Goal: Transaction & Acquisition: Purchase product/service

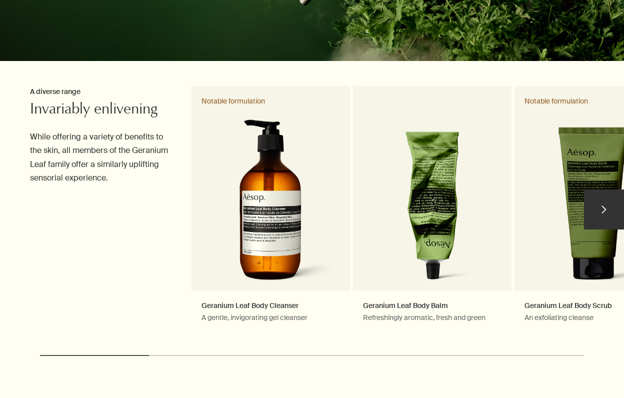
scroll to position [275, 0]
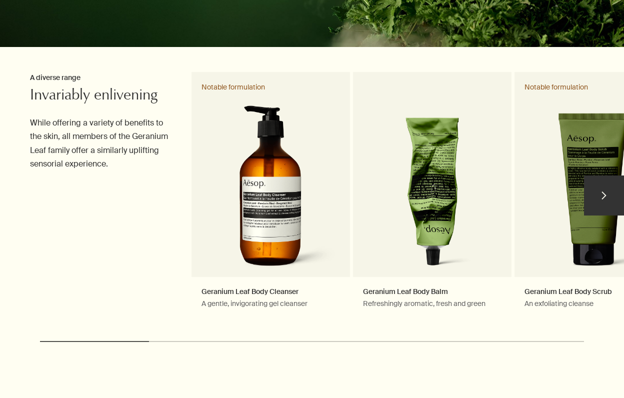
click at [605, 199] on button "chevron" at bounding box center [604, 195] width 40 height 40
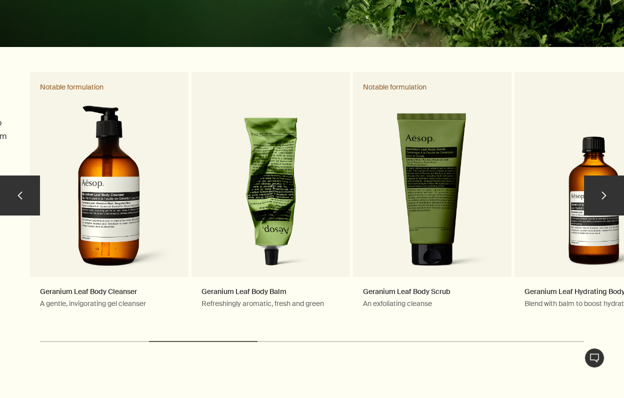
click at [605, 199] on button "chevron" at bounding box center [604, 195] width 40 height 40
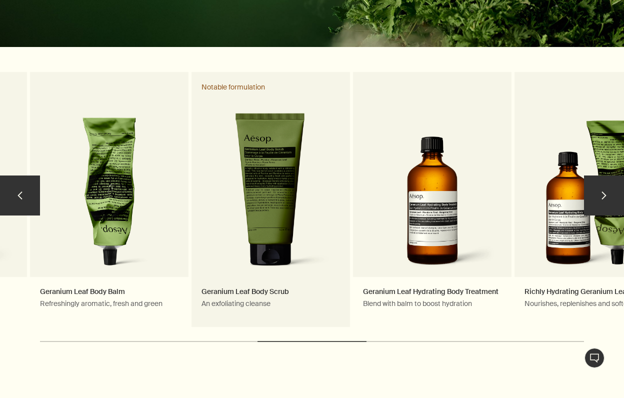
click at [276, 208] on link "Geranium Leaf Body Scrub An exfoliating cleanse Notable formulation" at bounding box center [270, 200] width 158 height 256
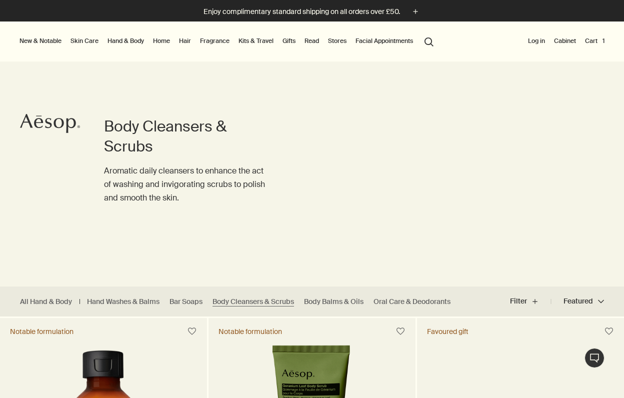
click at [186, 42] on link "Hair" at bounding box center [185, 41] width 16 height 12
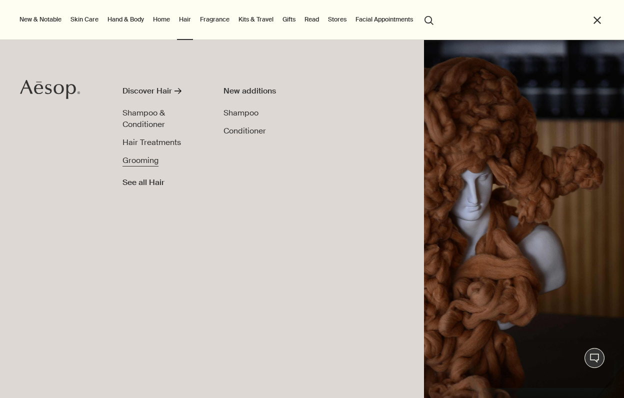
click at [147, 160] on span "Grooming" at bounding box center [140, 160] width 36 height 10
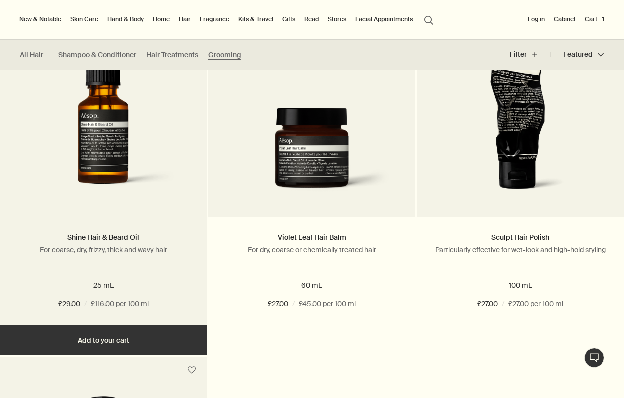
scroll to position [247, 0]
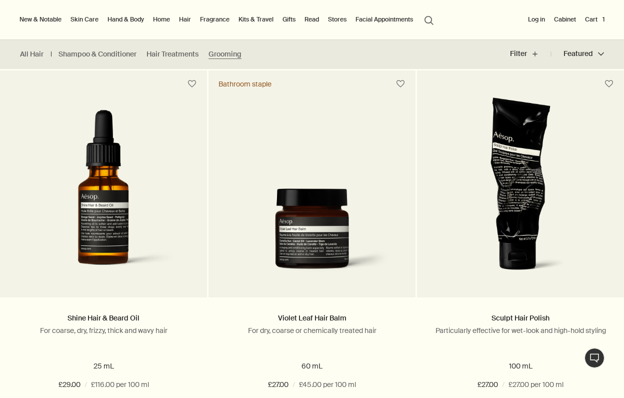
click at [84, 20] on link "Skin Care" at bounding box center [84, 19] width 32 height 12
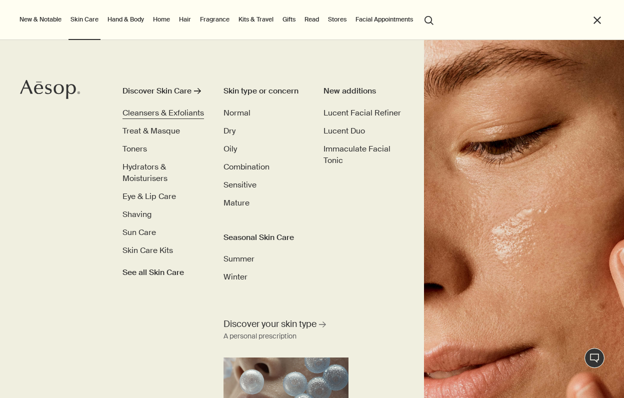
click at [161, 110] on span "Cleansers & Exfoliants" at bounding box center [162, 112] width 81 height 10
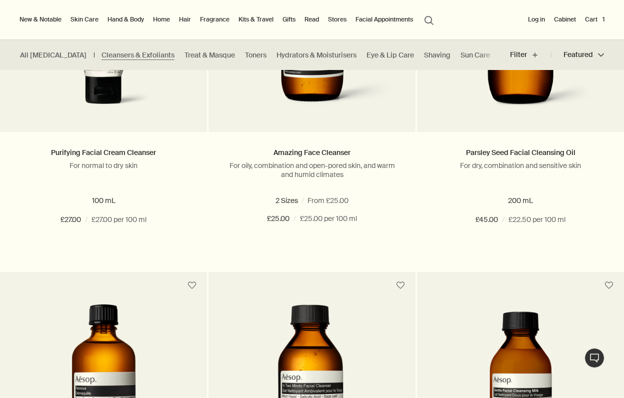
scroll to position [757, 0]
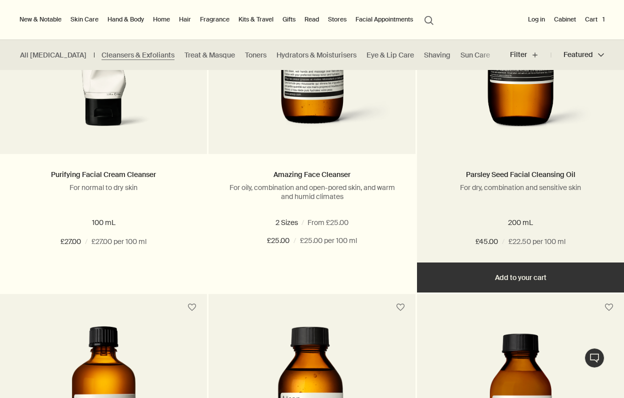
click at [494, 274] on button "Add Add to your cart" at bounding box center [520, 277] width 207 height 30
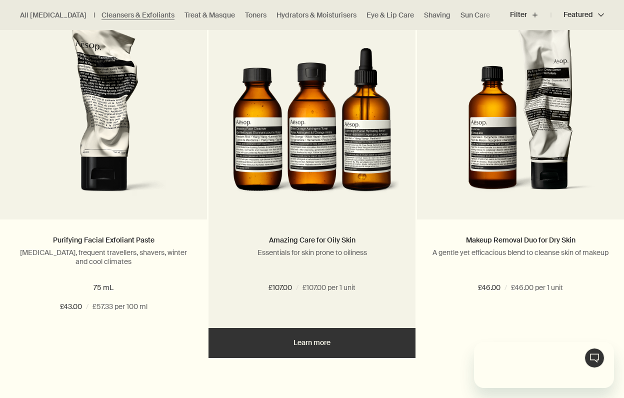
scroll to position [0, 0]
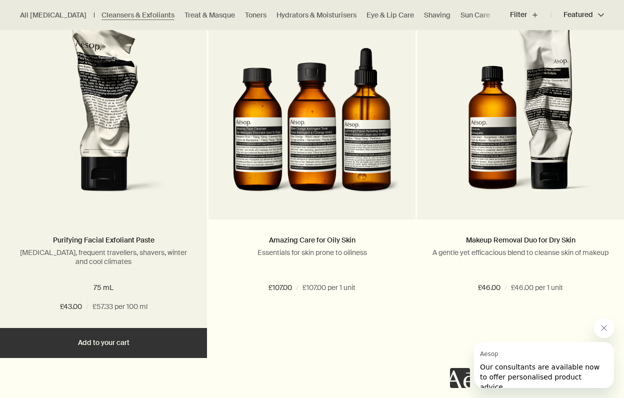
click at [100, 170] on img at bounding box center [103, 111] width 160 height 185
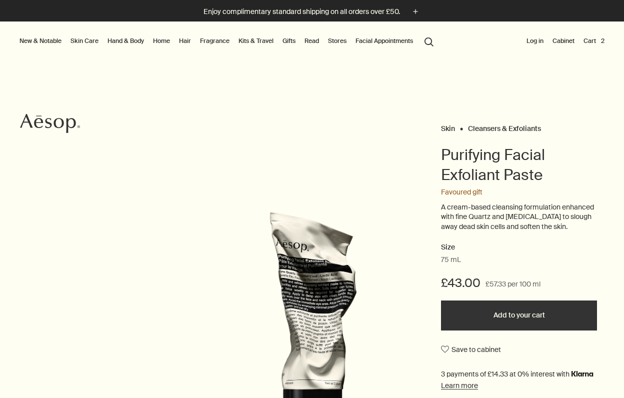
scroll to position [18, 0]
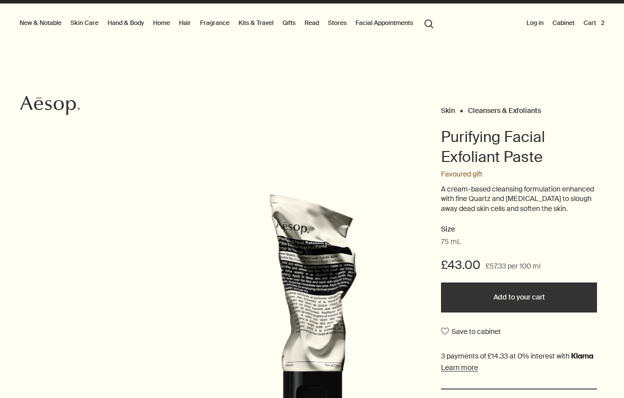
click at [492, 299] on button "Add to your cart" at bounding box center [519, 297] width 156 height 30
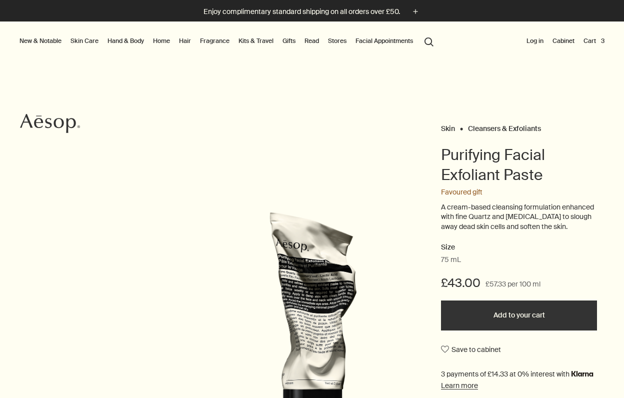
scroll to position [0, 0]
click at [222, 41] on link "Fragrance" at bounding box center [214, 41] width 33 height 12
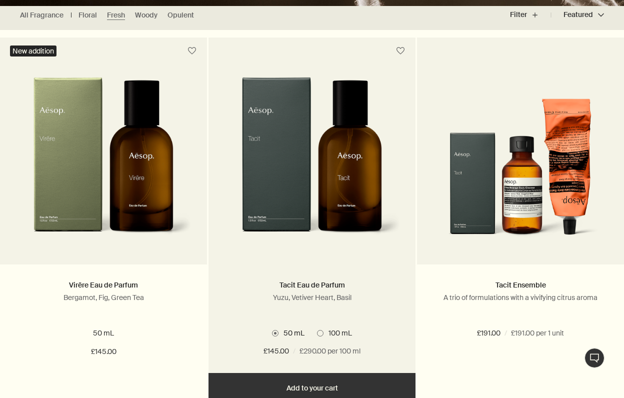
scroll to position [366, 0]
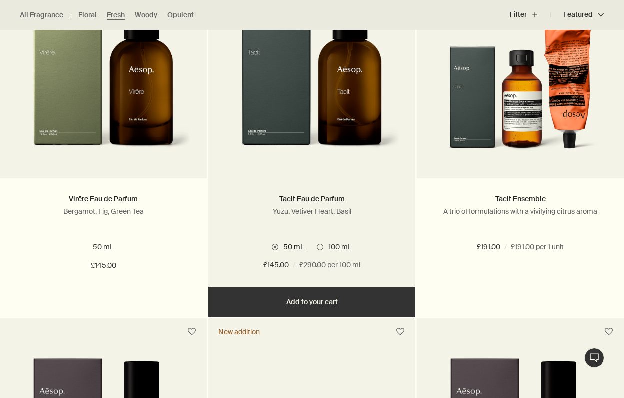
click at [292, 303] on button "Add Add to your cart" at bounding box center [311, 302] width 207 height 30
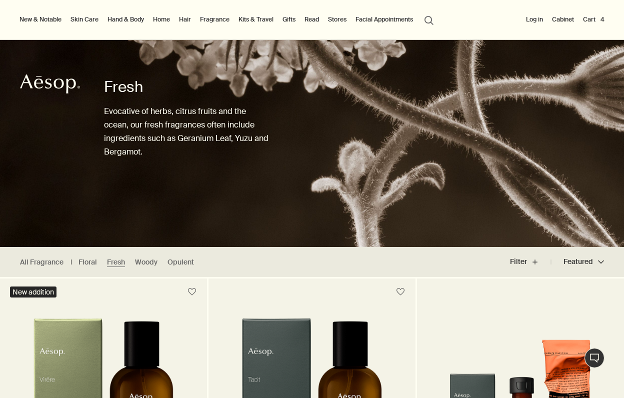
scroll to position [11, 0]
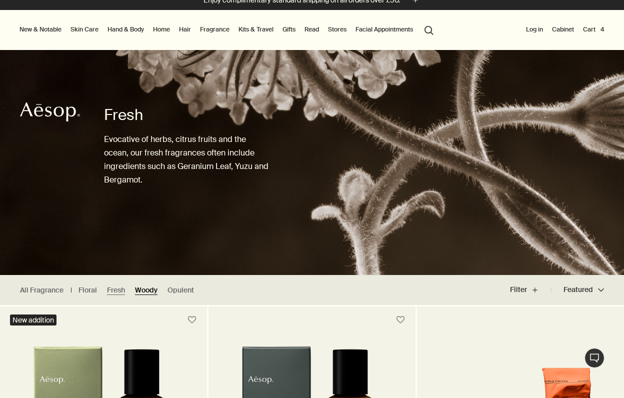
click at [145, 290] on link "Woody" at bounding box center [146, 289] width 22 height 9
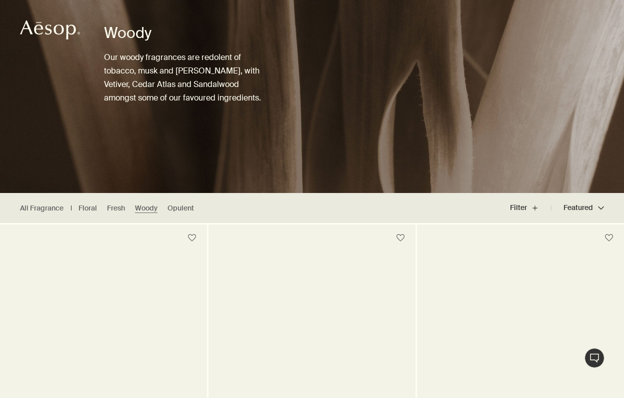
scroll to position [129, 0]
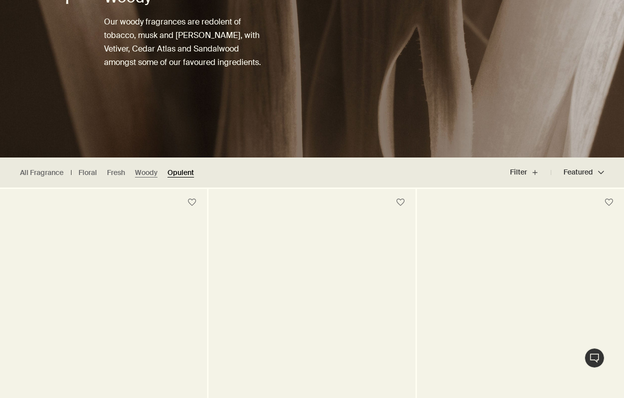
click at [180, 174] on link "Opulent" at bounding box center [180, 172] width 26 height 9
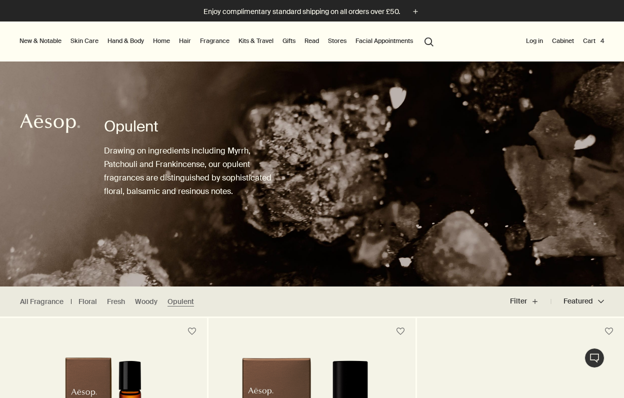
click at [217, 40] on link "Fragrance" at bounding box center [214, 41] width 33 height 12
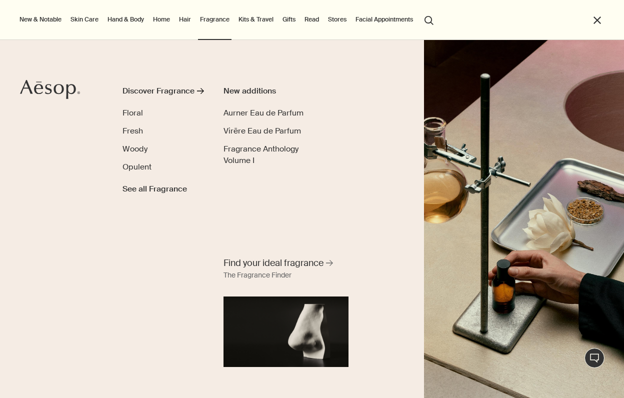
click at [250, 20] on link "Kits & Travel" at bounding box center [255, 19] width 39 height 12
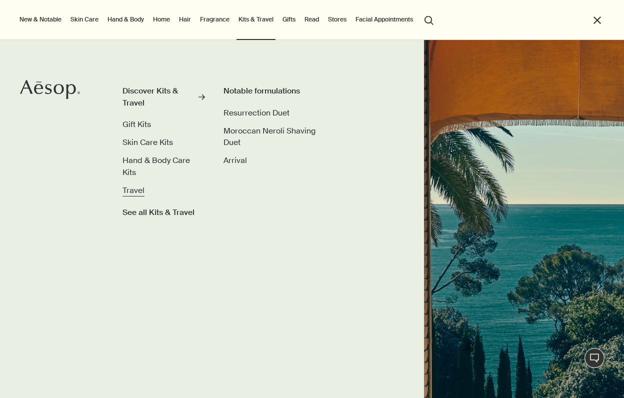
click at [132, 191] on span "Travel" at bounding box center [133, 190] width 22 height 10
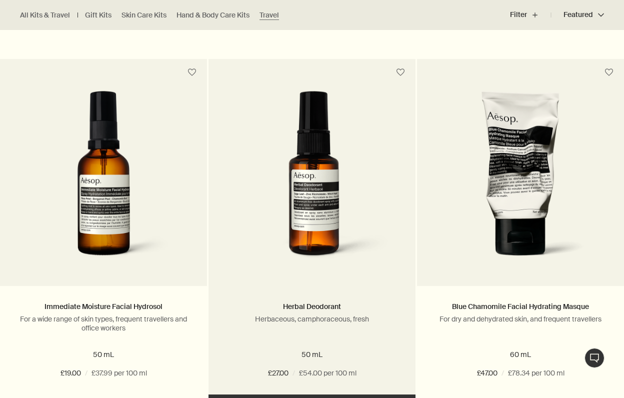
scroll to position [680, 0]
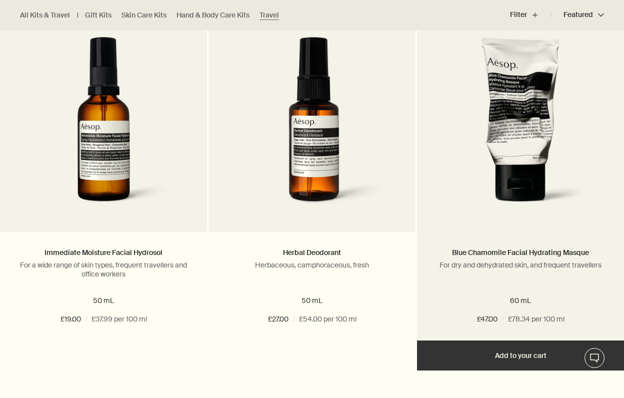
click at [525, 146] on img at bounding box center [520, 127] width 177 height 180
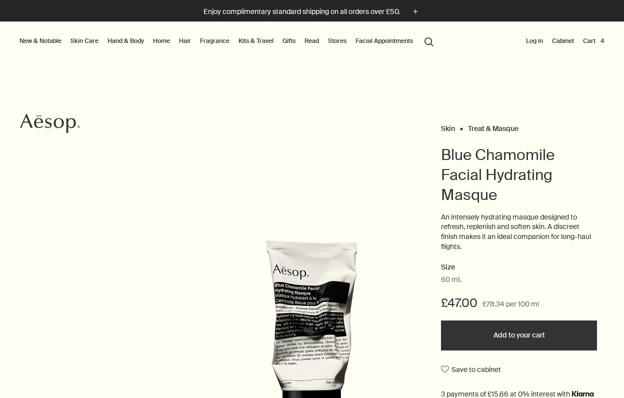
click at [434, 40] on button "search Search" at bounding box center [429, 40] width 18 height 19
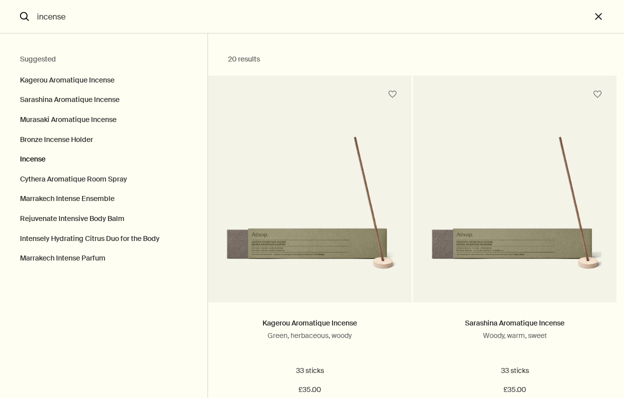
click at [34, 158] on button "Incense" at bounding box center [103, 159] width 207 height 20
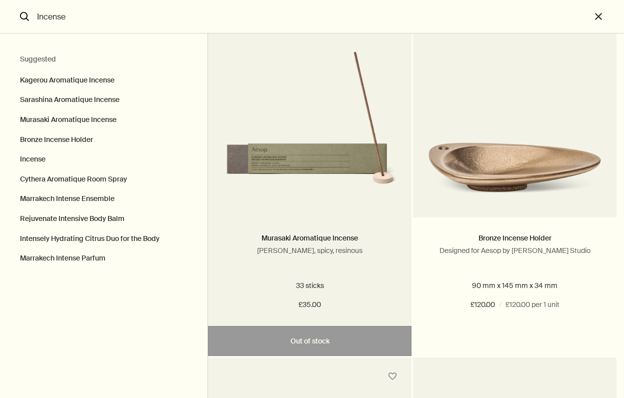
scroll to position [453, 0]
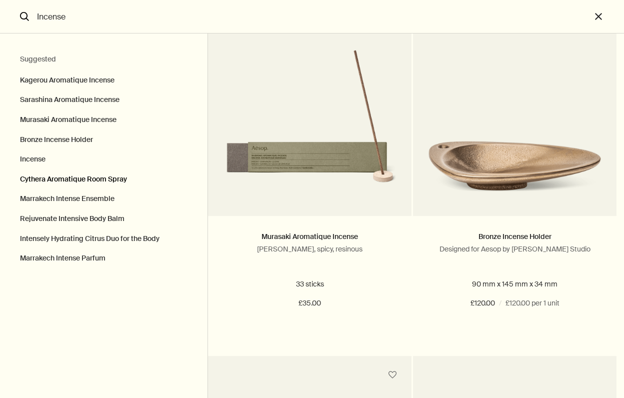
click at [96, 177] on button "Cythera Aromatique Room Spray" at bounding box center [103, 179] width 207 height 20
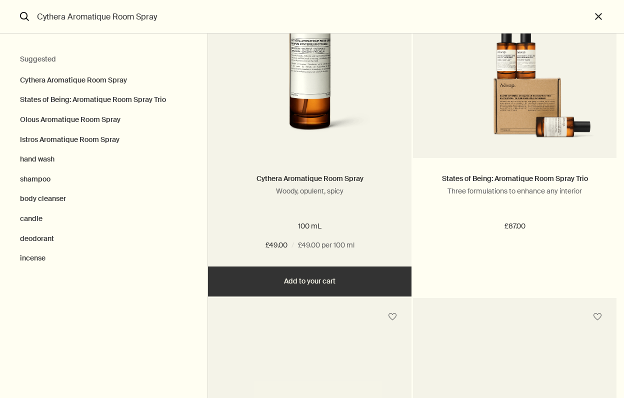
scroll to position [187, 0]
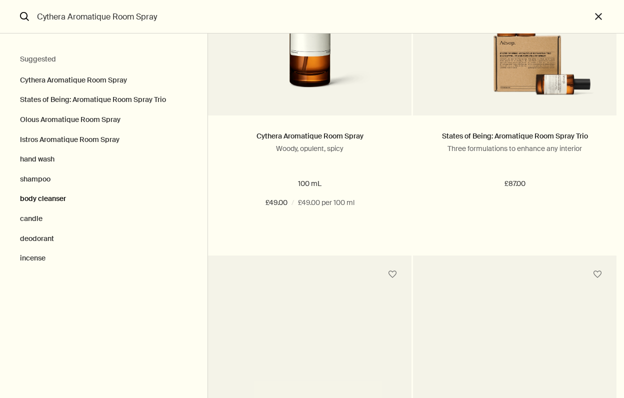
click at [46, 198] on button "body cleanser" at bounding box center [103, 199] width 207 height 20
type input "body cleanser"
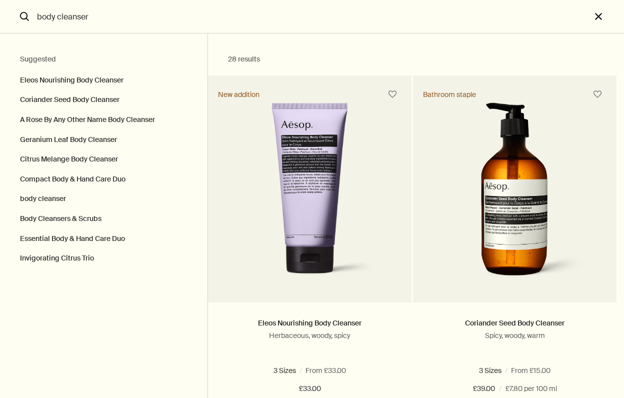
click at [598, 16] on button "close" at bounding box center [607, 16] width 33 height 33
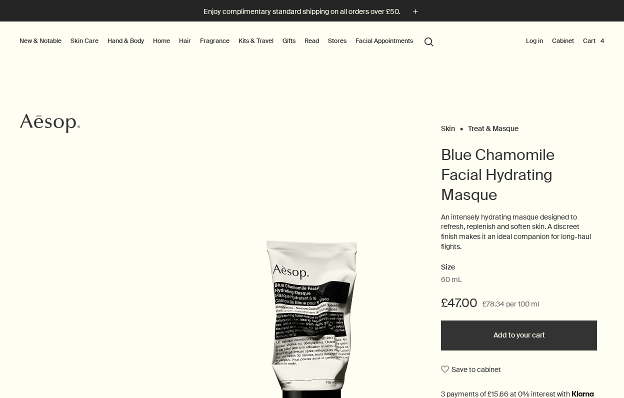
click at [433, 42] on button "search Search" at bounding box center [429, 40] width 18 height 19
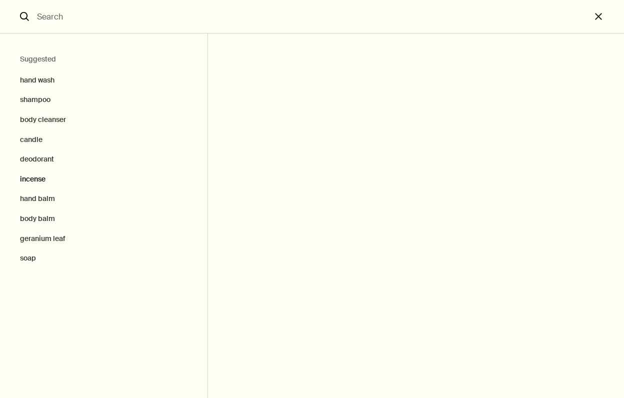
click at [37, 178] on button "incense" at bounding box center [103, 179] width 207 height 20
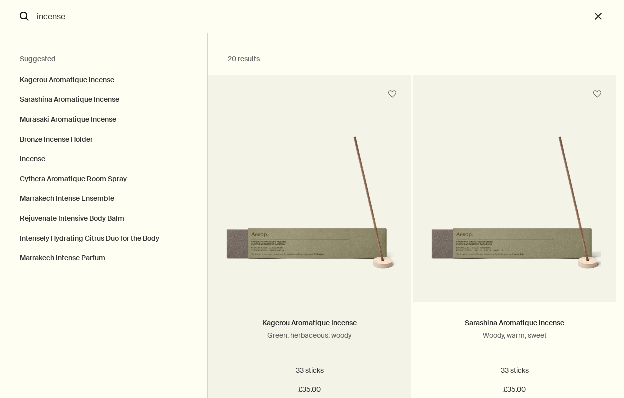
scroll to position [93, 0]
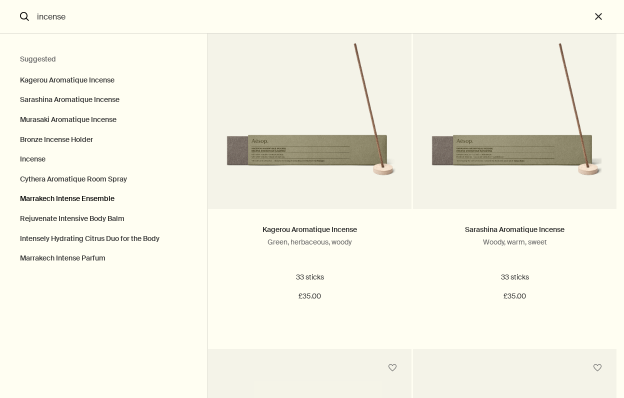
click at [91, 197] on button "Marrakech Intense Ensemble" at bounding box center [103, 199] width 207 height 20
type input "Marrakech Intense Ensemble"
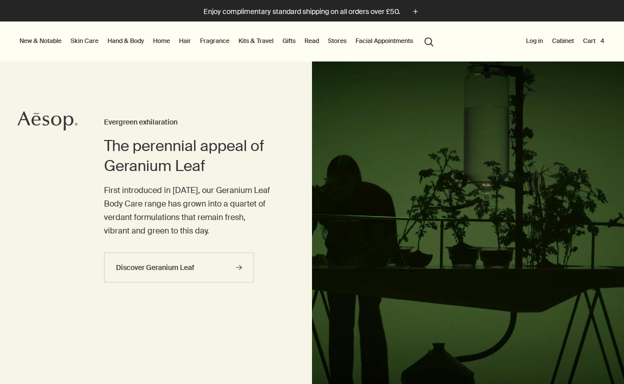
click at [429, 44] on button "search Search" at bounding box center [429, 40] width 18 height 19
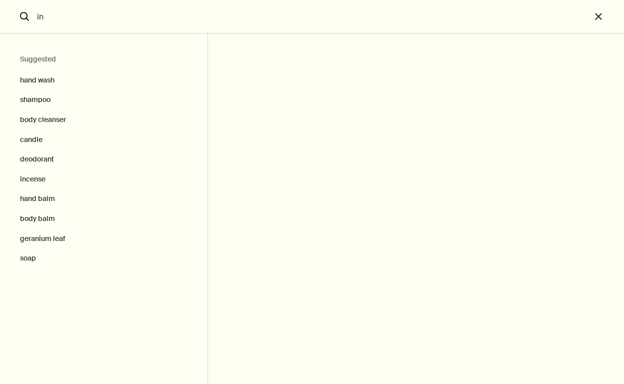
type input "inc"
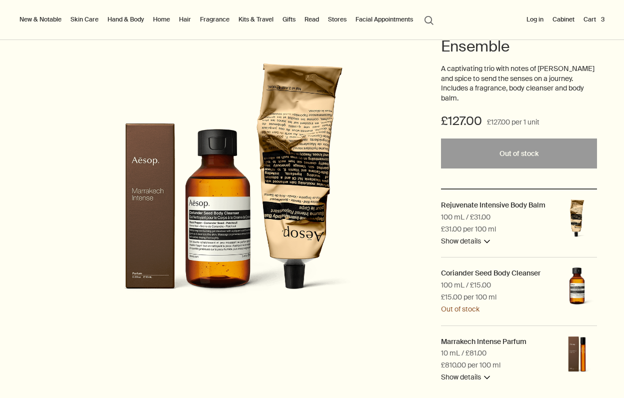
scroll to position [129, 0]
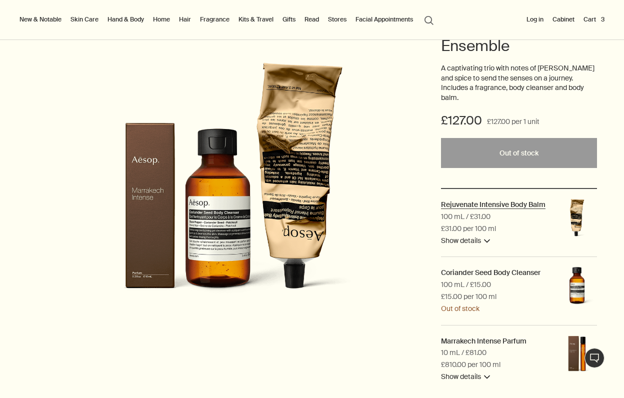
click at [505, 200] on h2 "Rejuvenate Intensive Body Balm" at bounding box center [493, 204] width 104 height 9
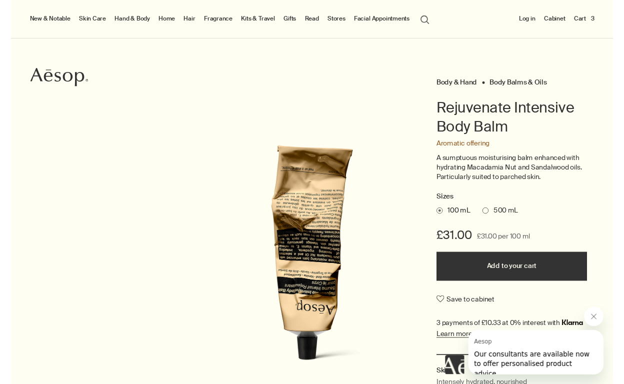
scroll to position [52, 0]
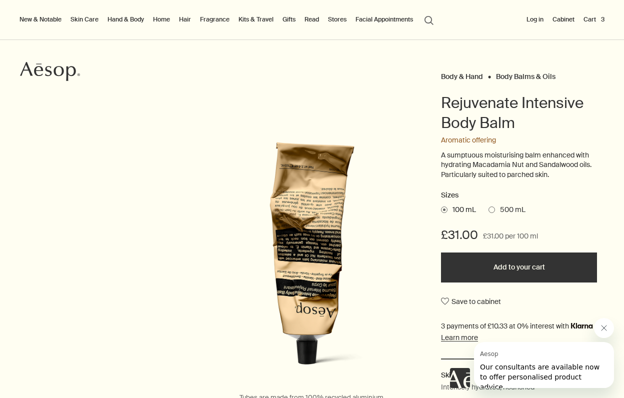
click at [525, 266] on button "Add to your cart" at bounding box center [519, 267] width 156 height 30
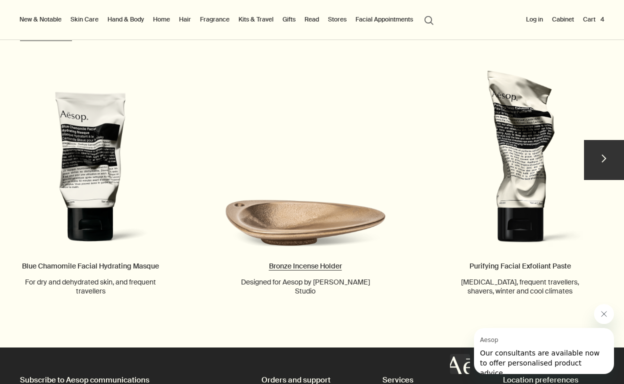
scroll to position [1123, 0]
